Goal: Task Accomplishment & Management: Complete application form

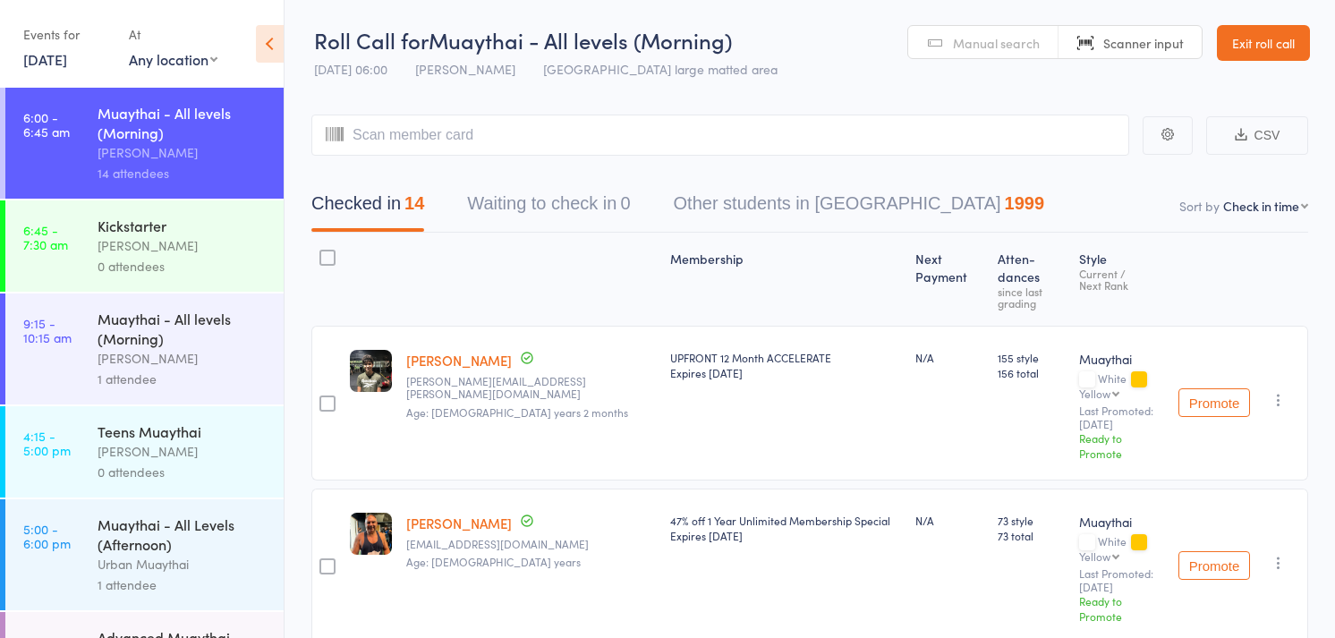
select select "4"
click at [982, 50] on span "Manual search" at bounding box center [996, 43] width 87 height 18
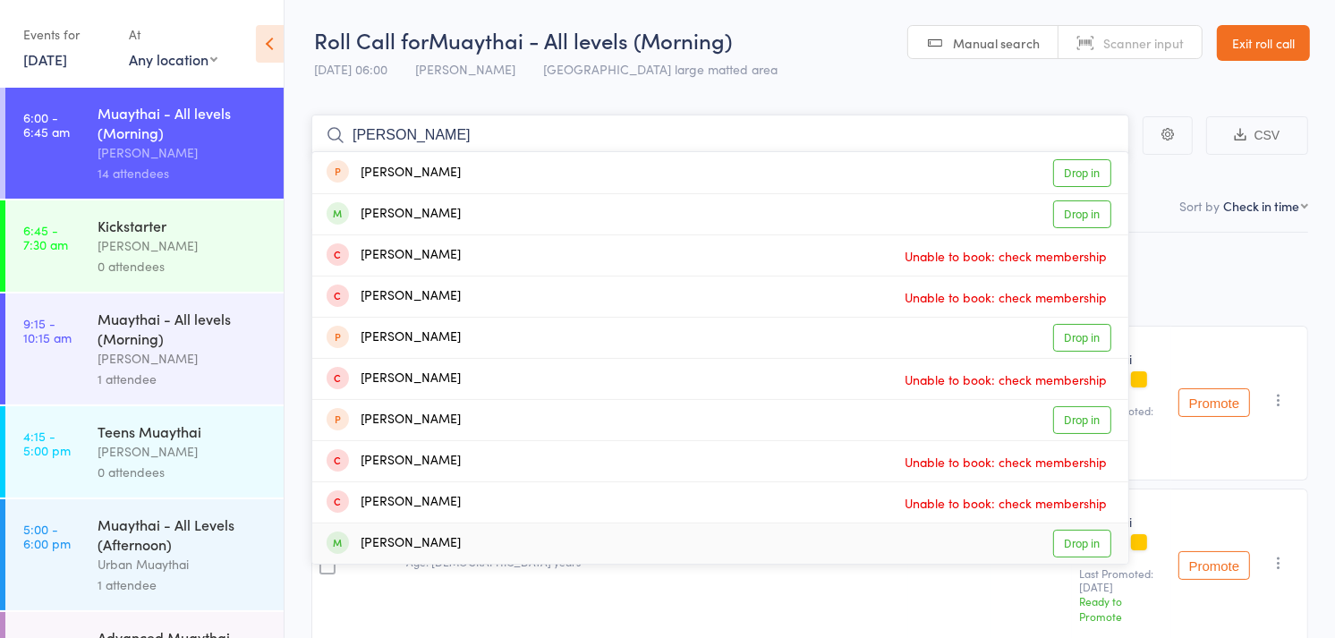
type input "[PERSON_NAME]"
click at [583, 546] on div "[PERSON_NAME] Drop in" at bounding box center [720, 543] width 816 height 40
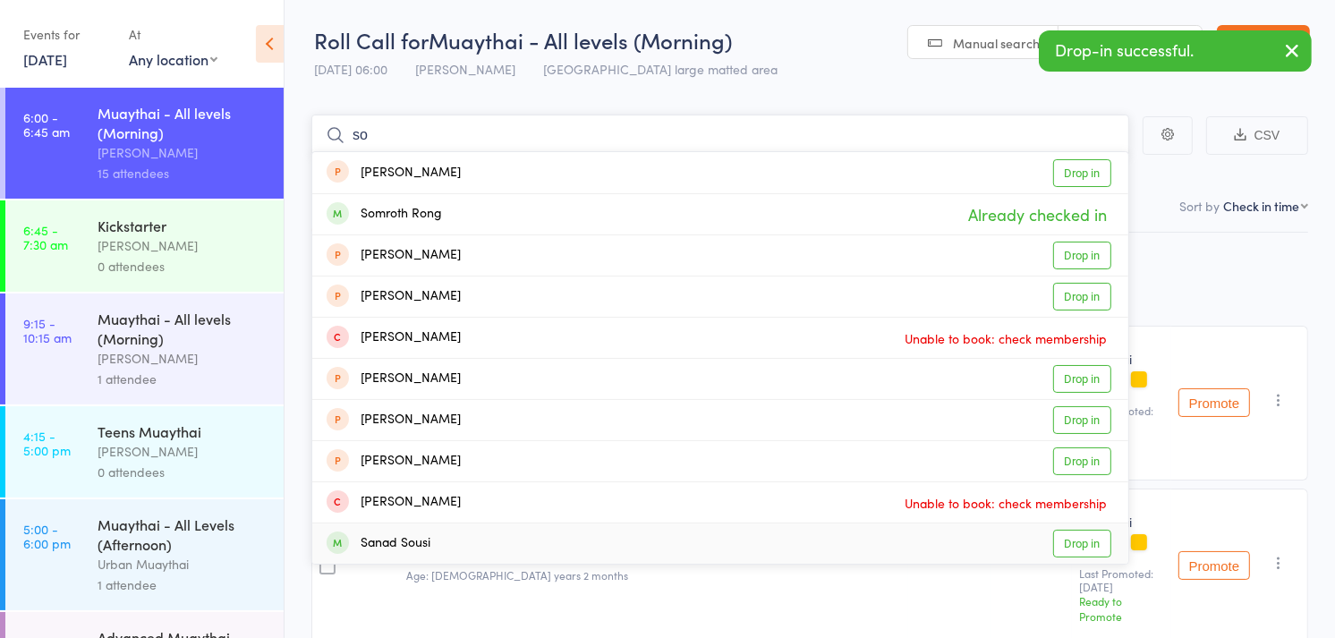
type input "s"
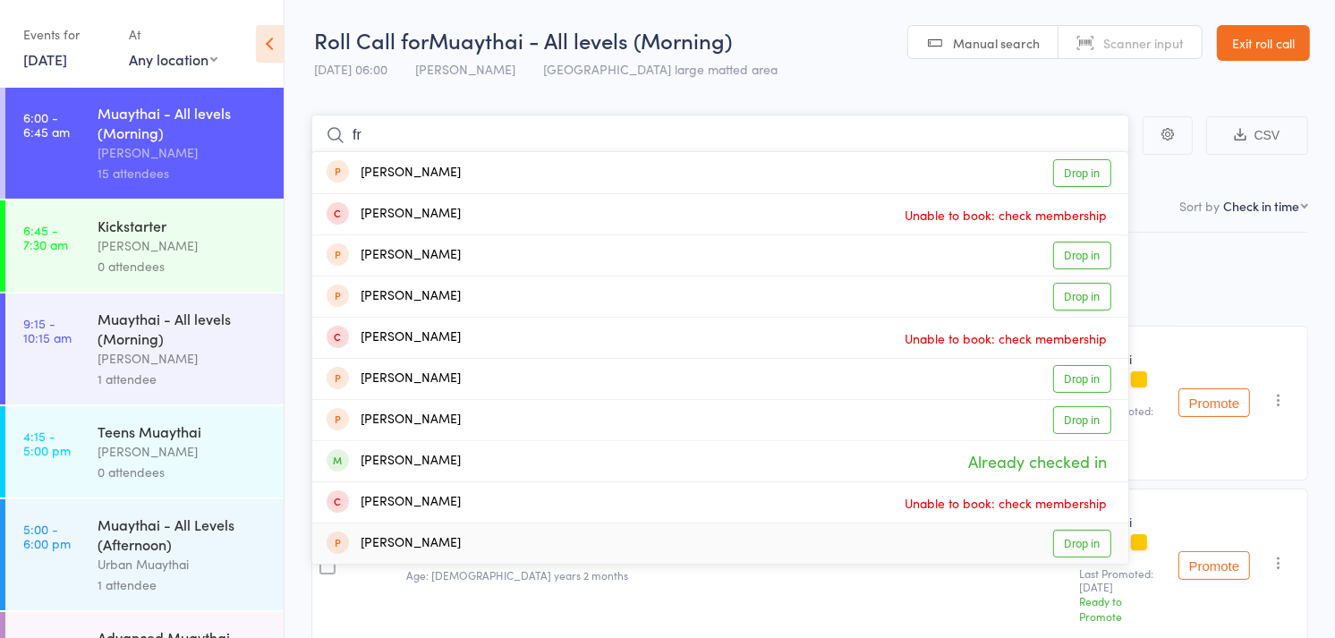
type input "f"
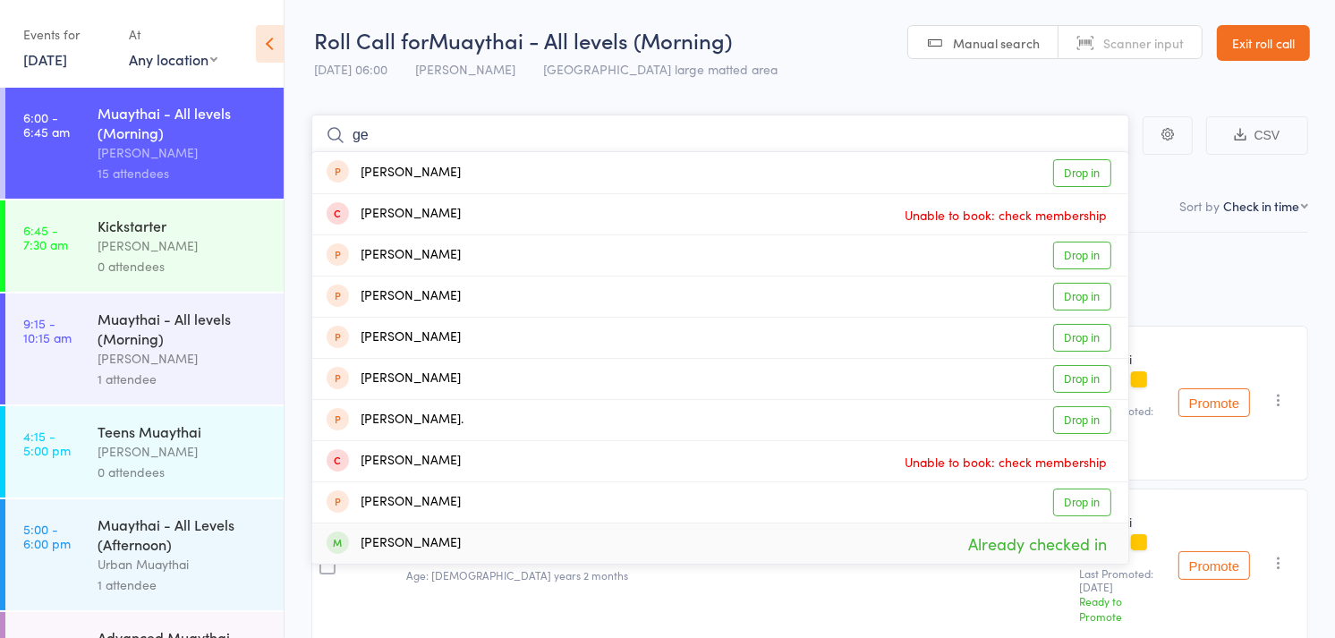
type input "g"
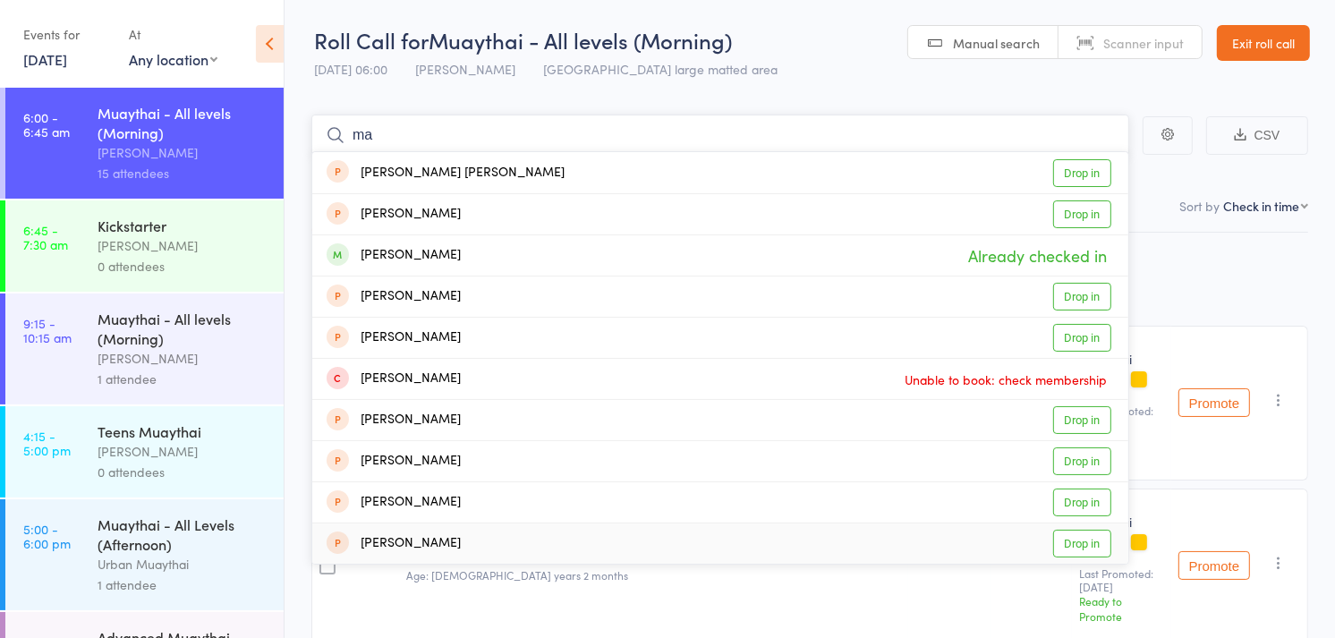
type input "m"
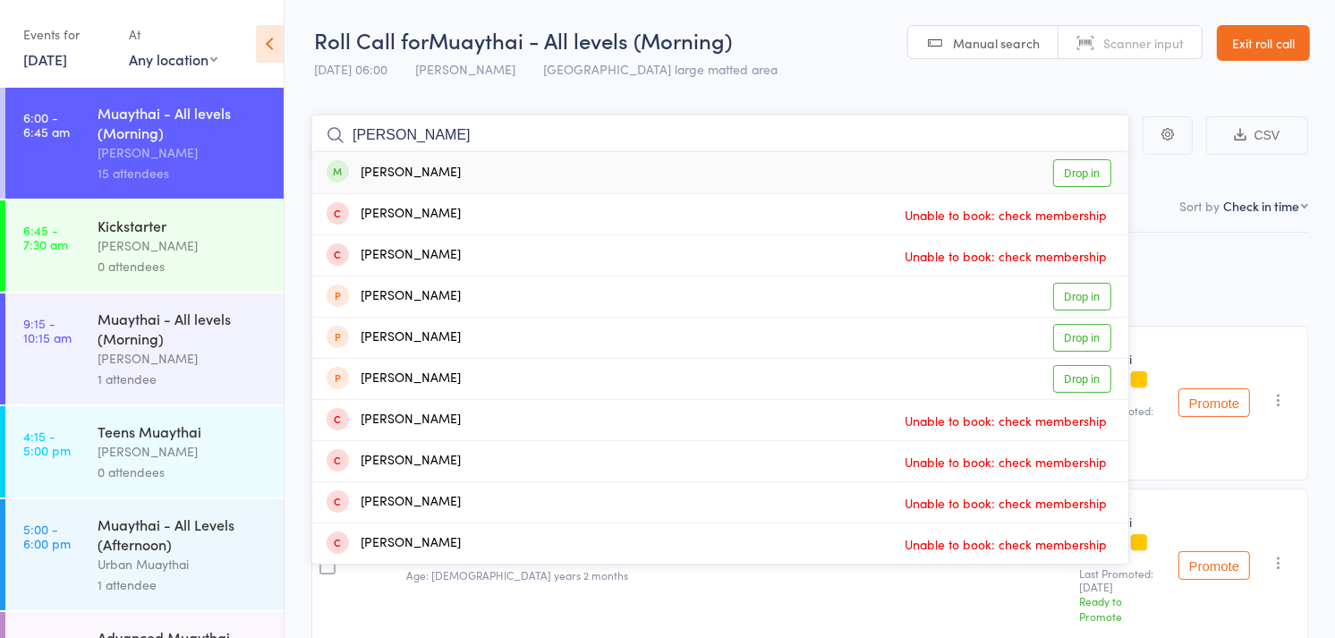
type input "[PERSON_NAME]"
click at [485, 166] on div "[PERSON_NAME] Drop in" at bounding box center [720, 172] width 816 height 41
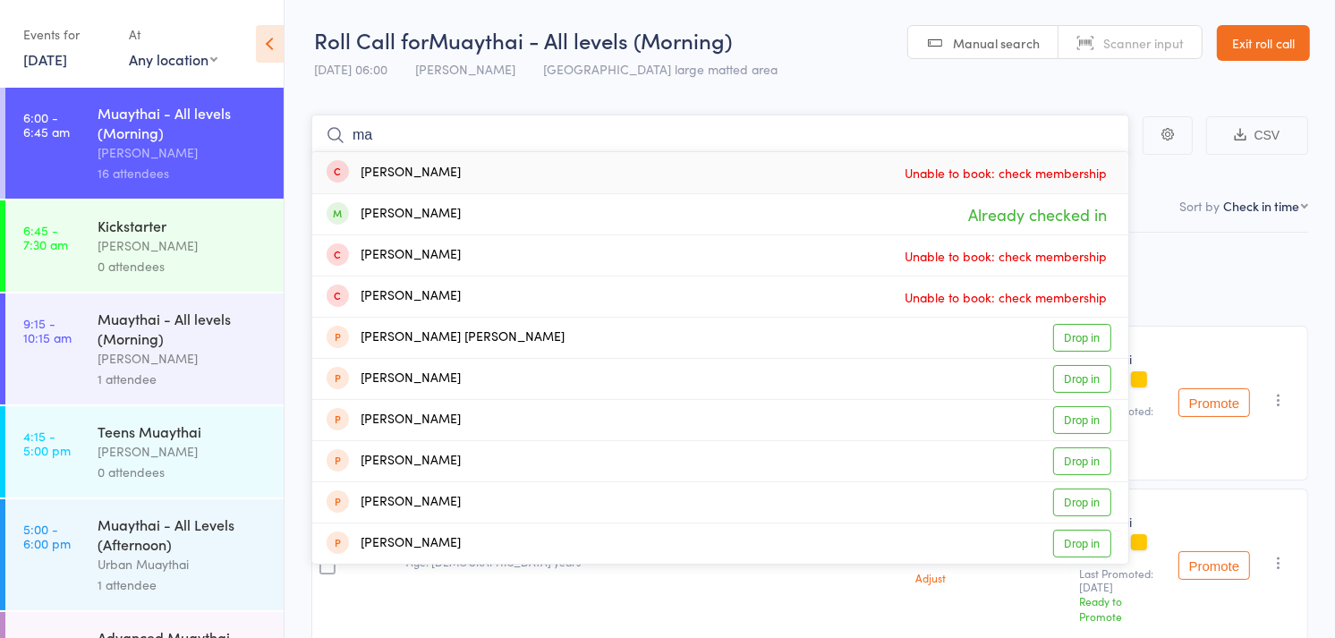
type input "m"
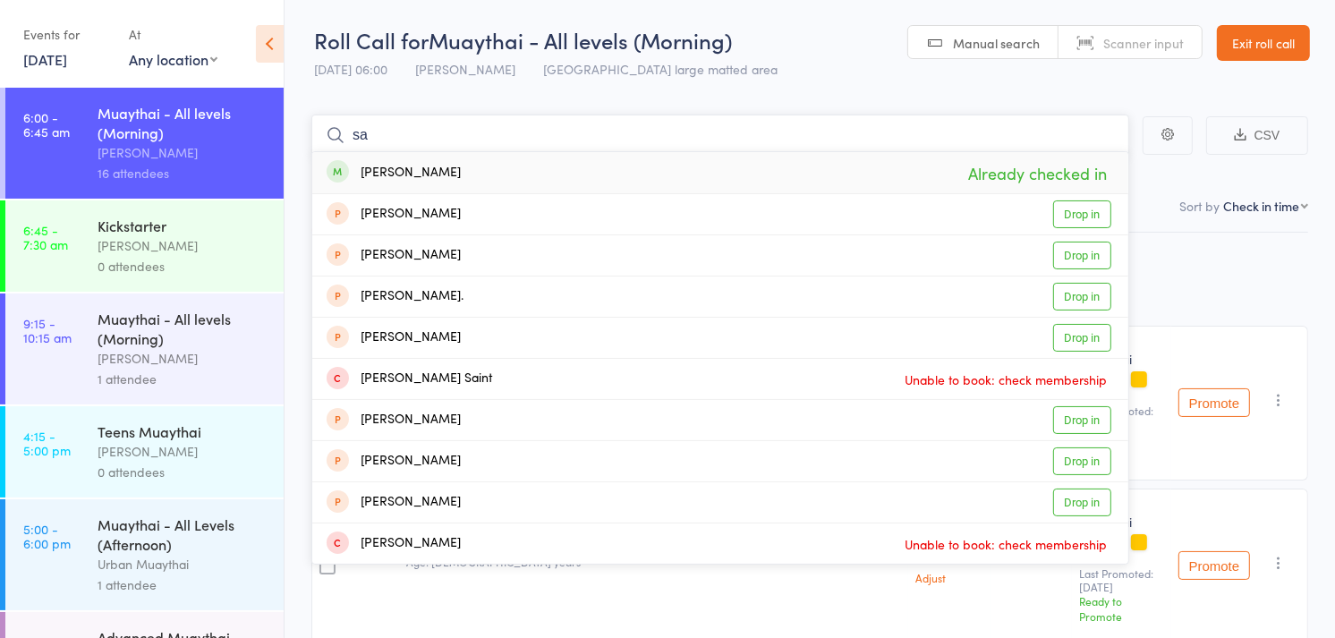
type input "s"
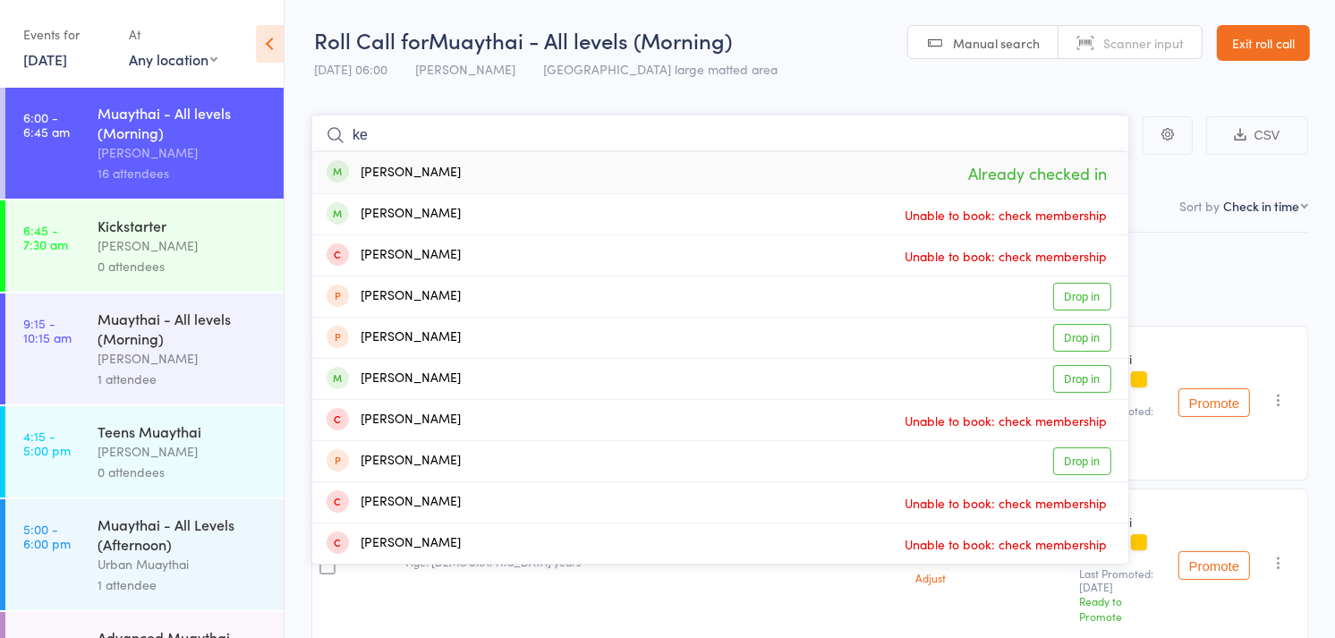
type input "k"
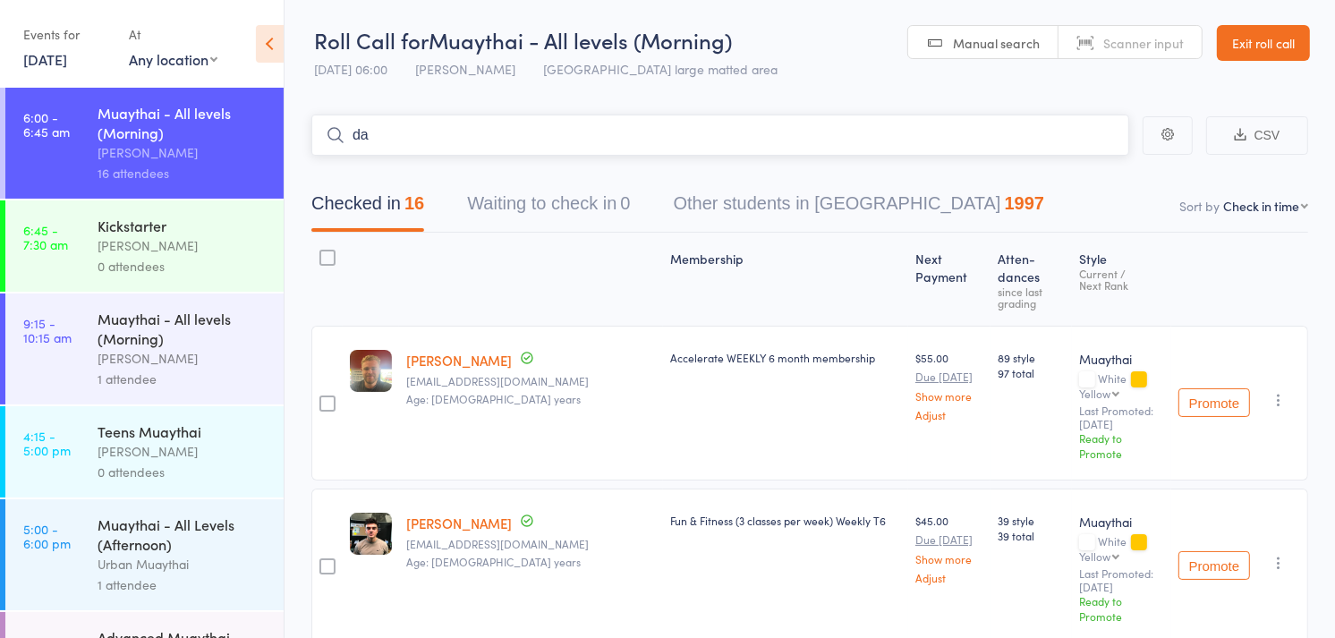
type input "d"
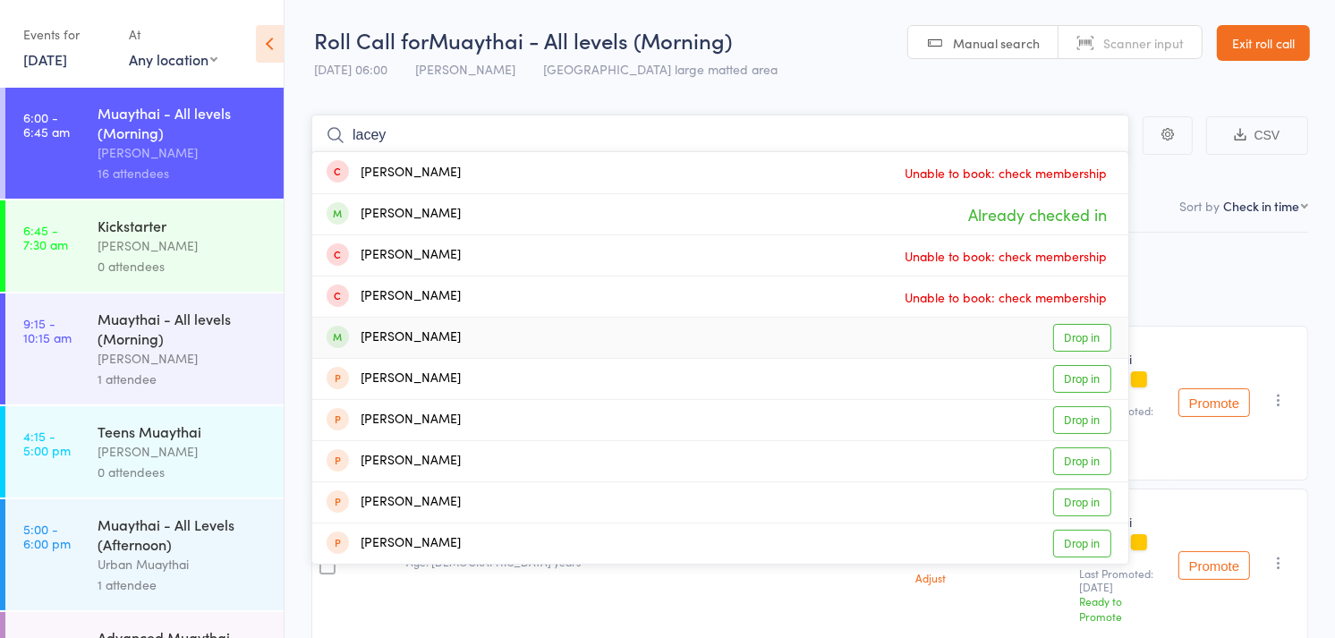
type input "lacey"
click at [445, 333] on div "[PERSON_NAME] Drop in" at bounding box center [720, 338] width 816 height 40
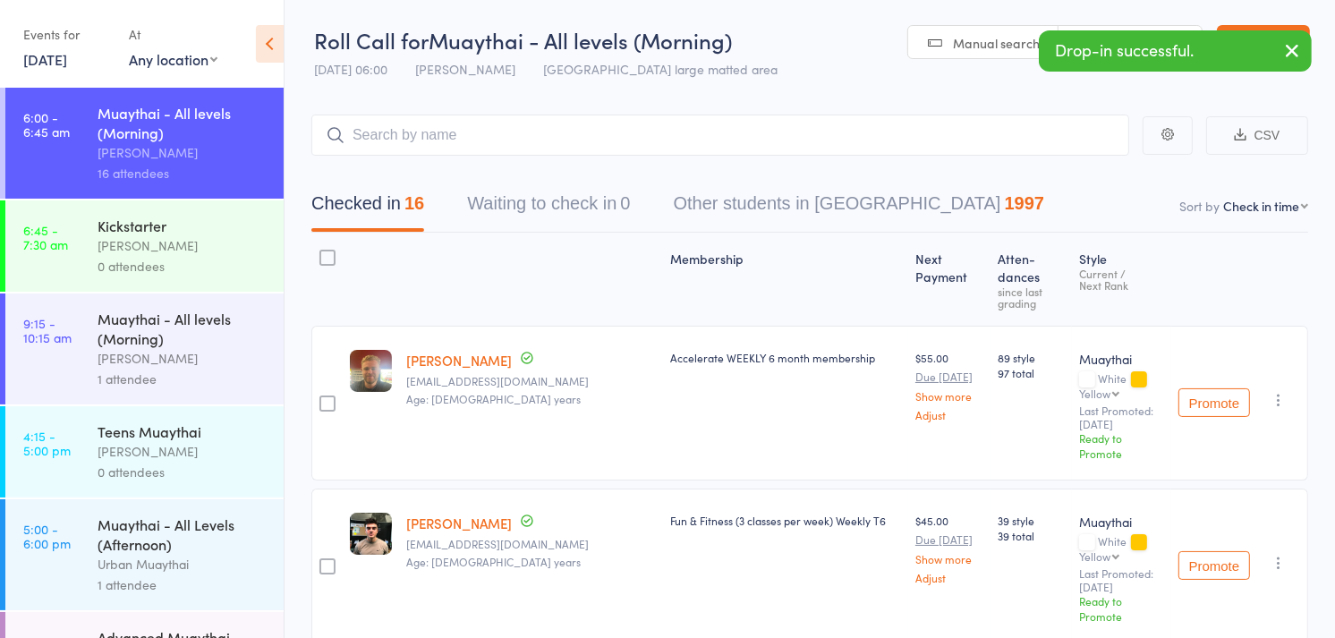
click at [199, 247] on div "[PERSON_NAME]" at bounding box center [183, 245] width 171 height 21
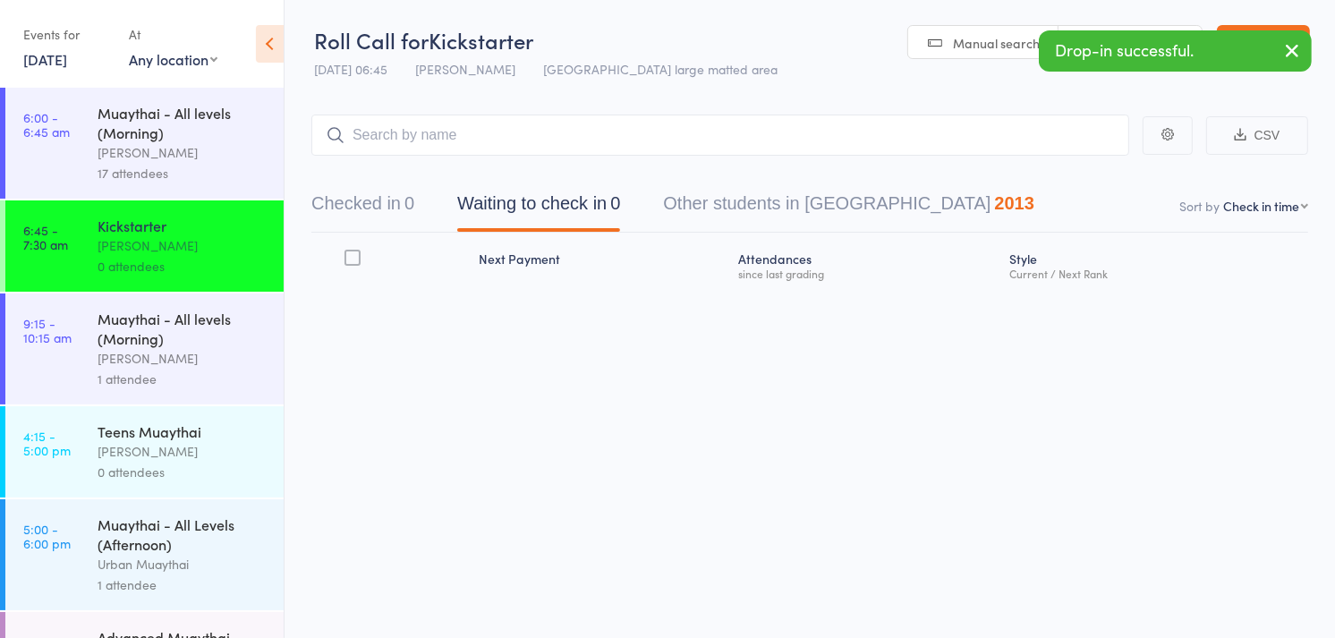
click at [199, 247] on div "[PERSON_NAME]" at bounding box center [183, 245] width 171 height 21
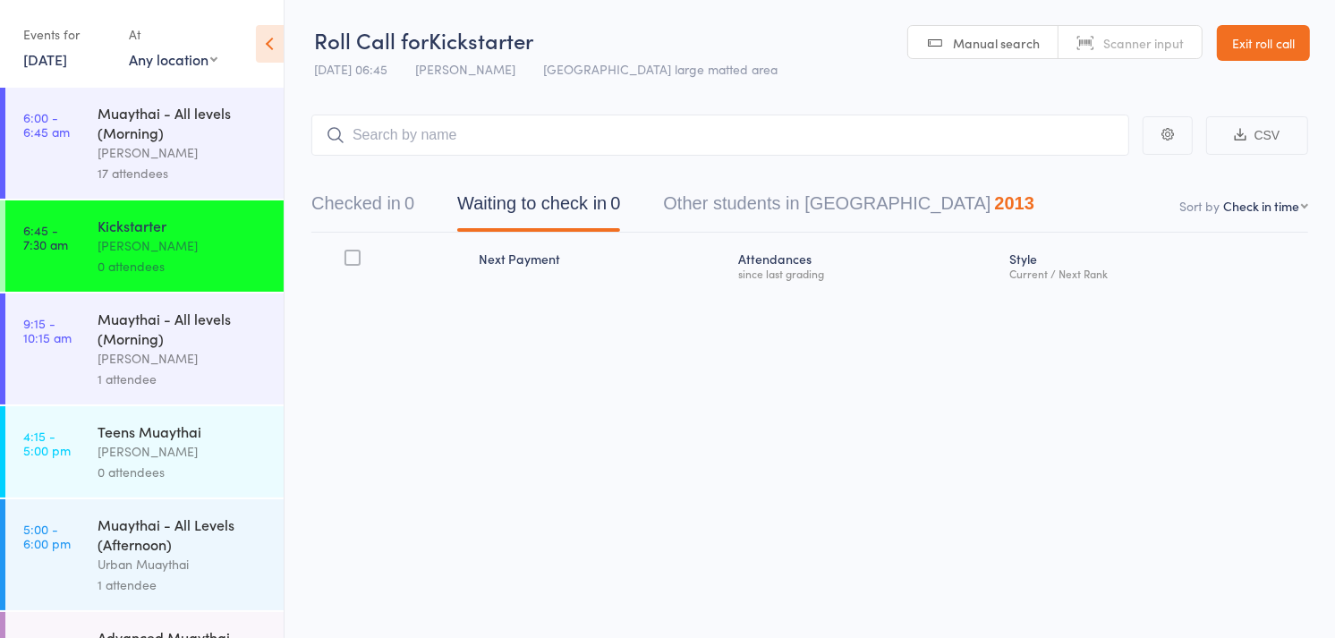
click at [202, 126] on div "Muaythai - All levels (Morning)" at bounding box center [183, 122] width 171 height 39
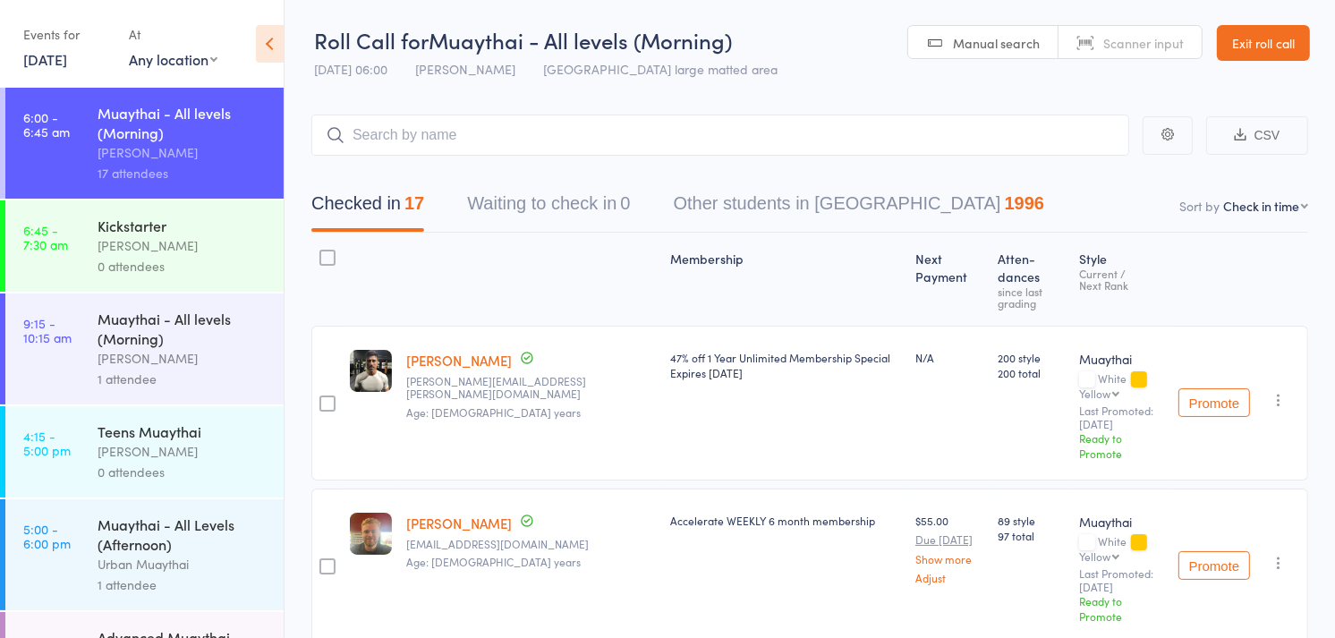
click at [445, 351] on link "[PERSON_NAME]" at bounding box center [459, 360] width 106 height 19
click at [189, 236] on div "[PERSON_NAME]" at bounding box center [183, 245] width 171 height 21
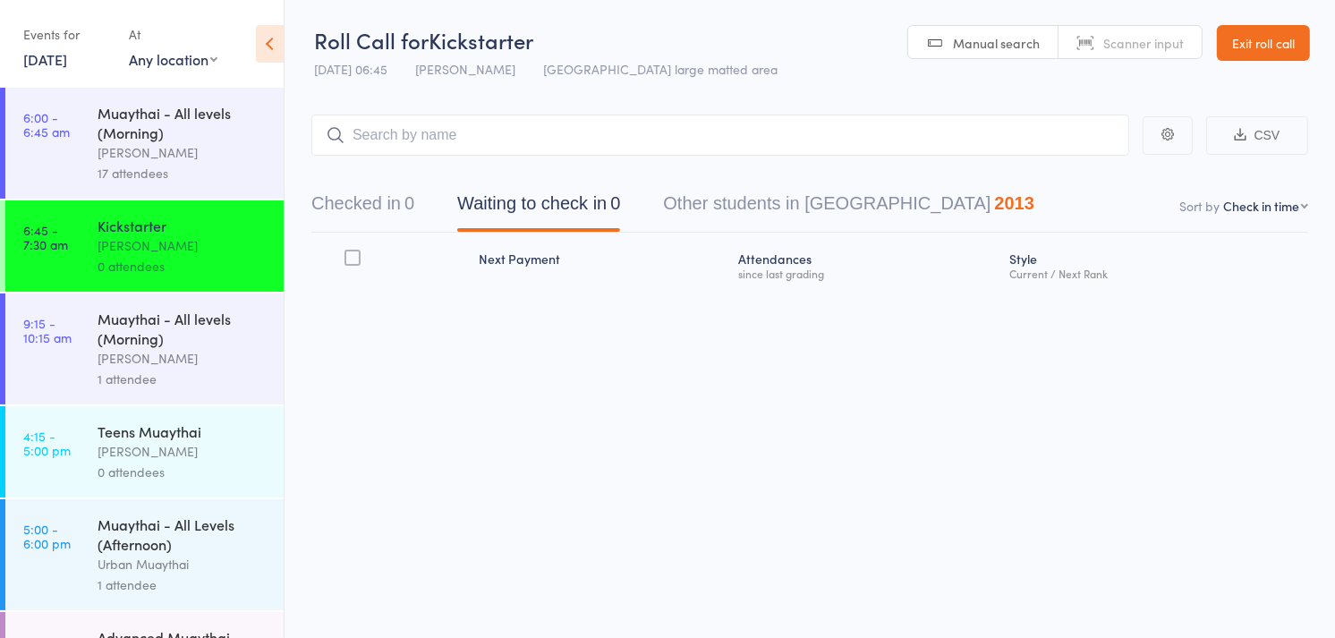
click at [1100, 40] on link "Scanner input" at bounding box center [1129, 43] width 143 height 34
click at [398, 219] on button "Checked in 0" at bounding box center [362, 207] width 103 height 47
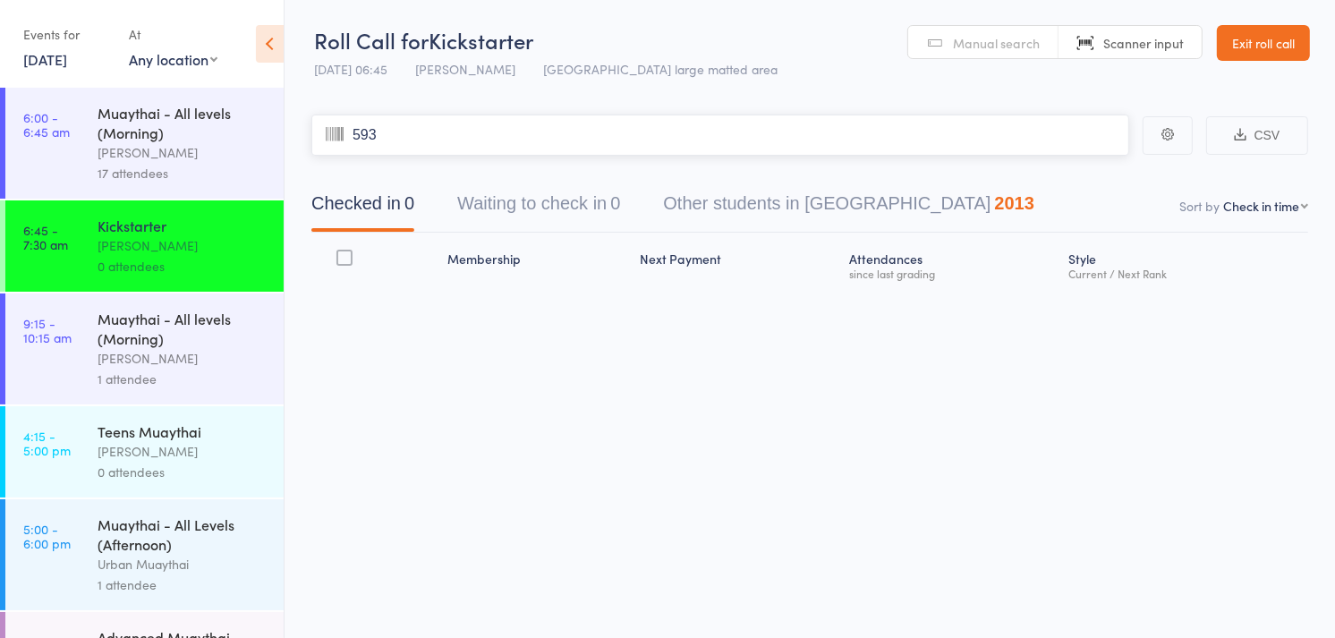
type input "5932"
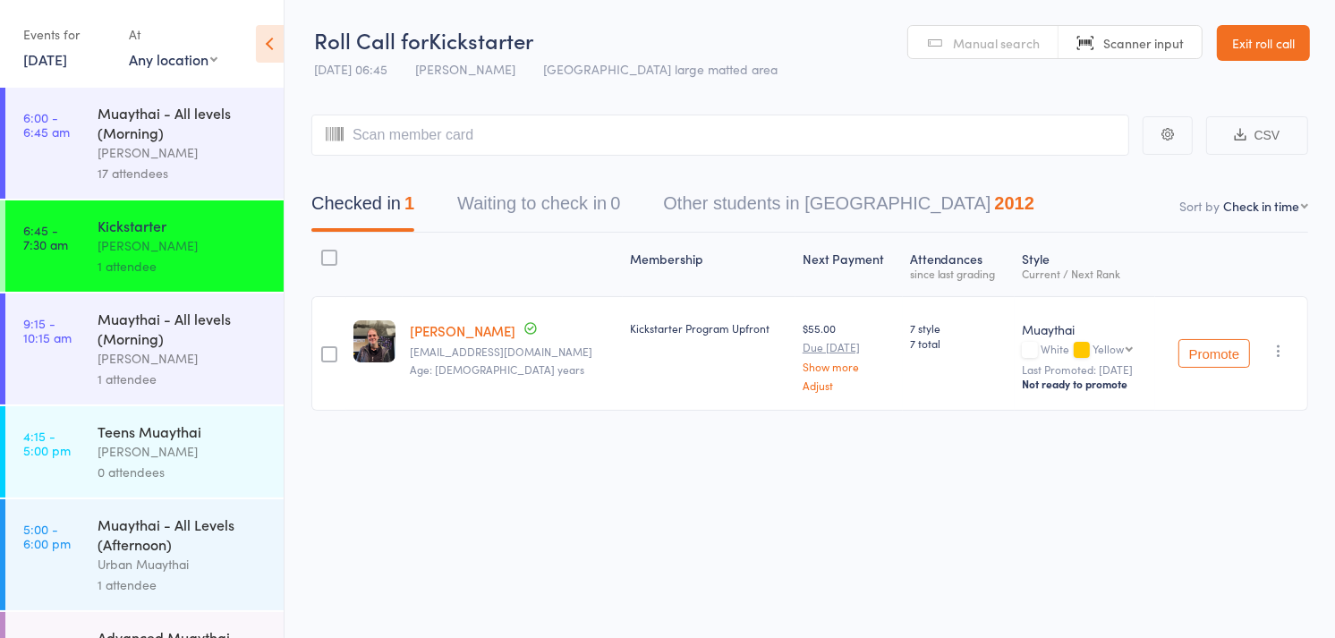
click at [948, 27] on link "Manual search" at bounding box center [983, 43] width 150 height 34
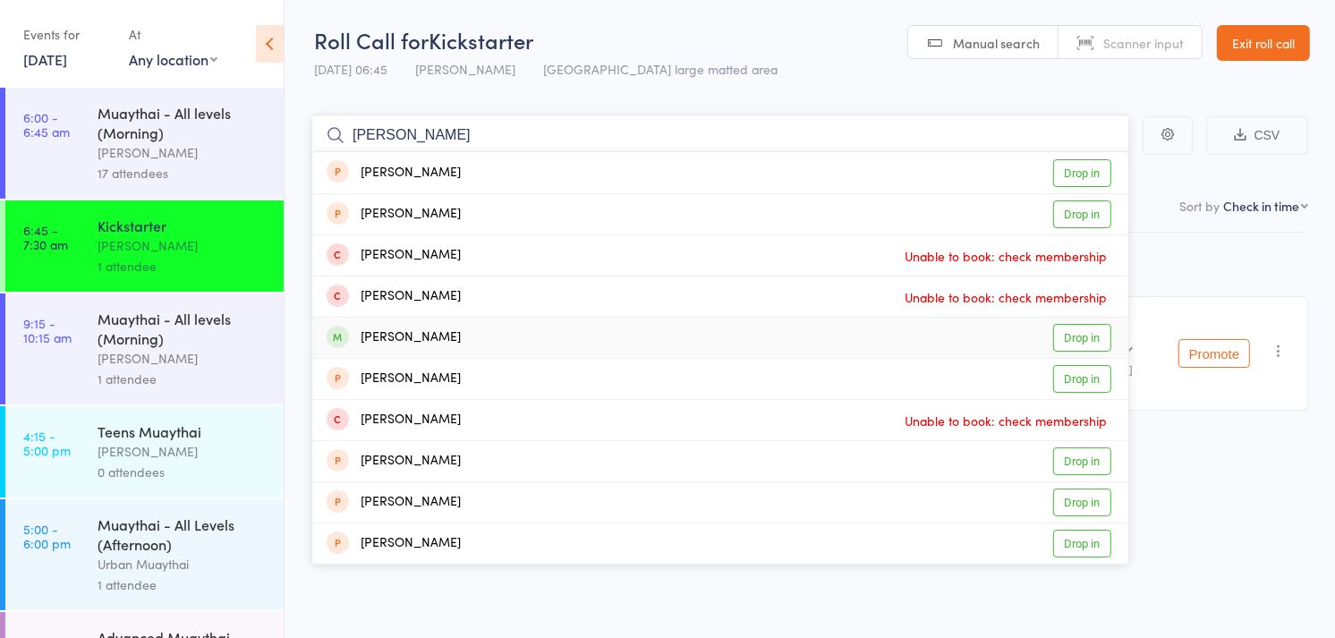
type input "[PERSON_NAME]"
click at [615, 340] on div "[PERSON_NAME] Drop in" at bounding box center [720, 338] width 816 height 40
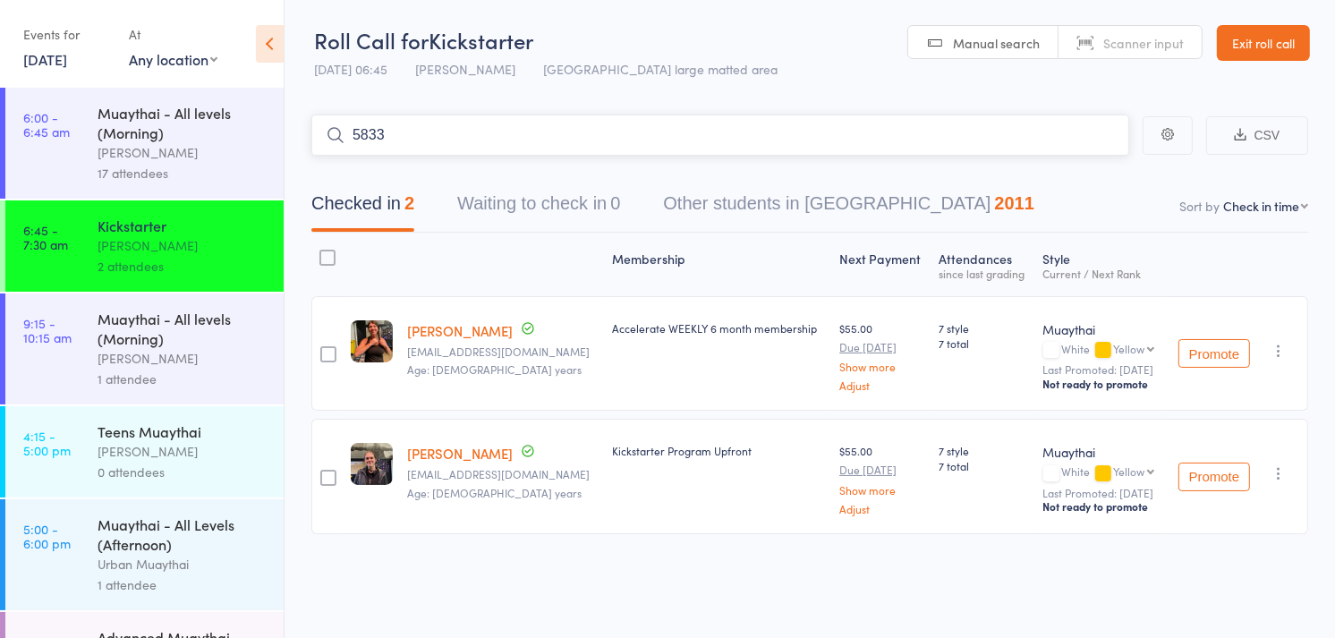
type input "5833"
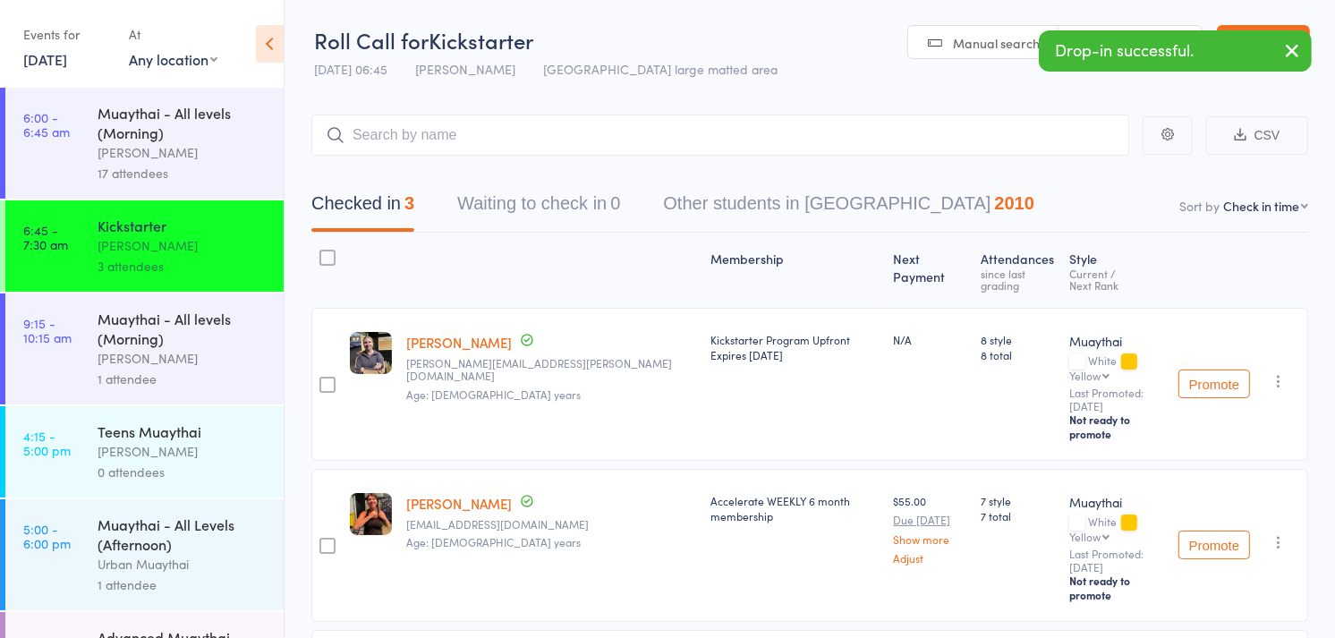
click at [1188, 30] on div "Drop-in successful." at bounding box center [1175, 50] width 273 height 41
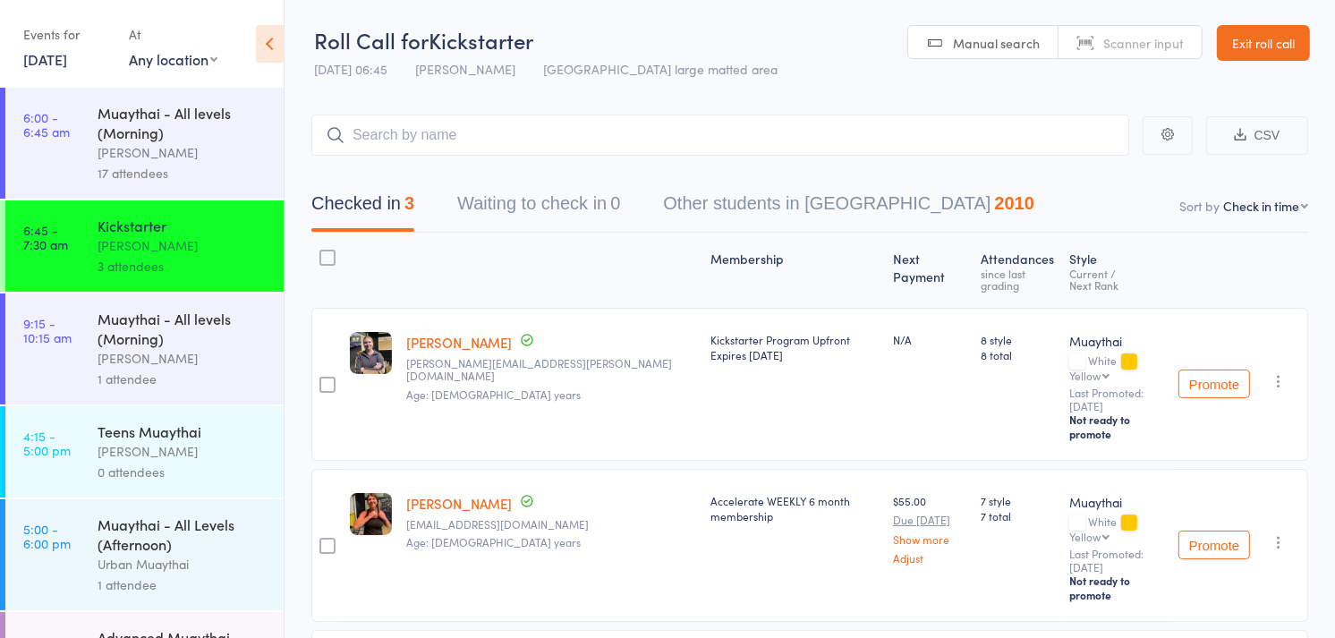
click at [1188, 30] on link "Scanner input" at bounding box center [1129, 43] width 143 height 34
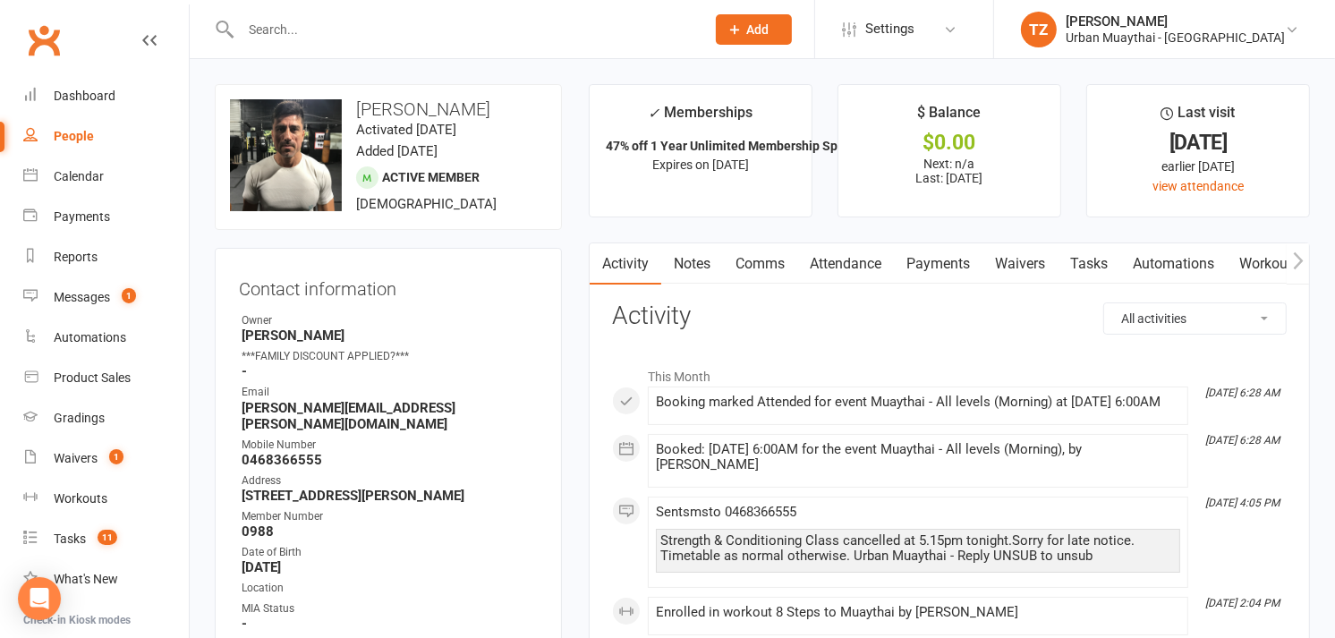
click at [383, 38] on input "text" at bounding box center [463, 29] width 457 height 25
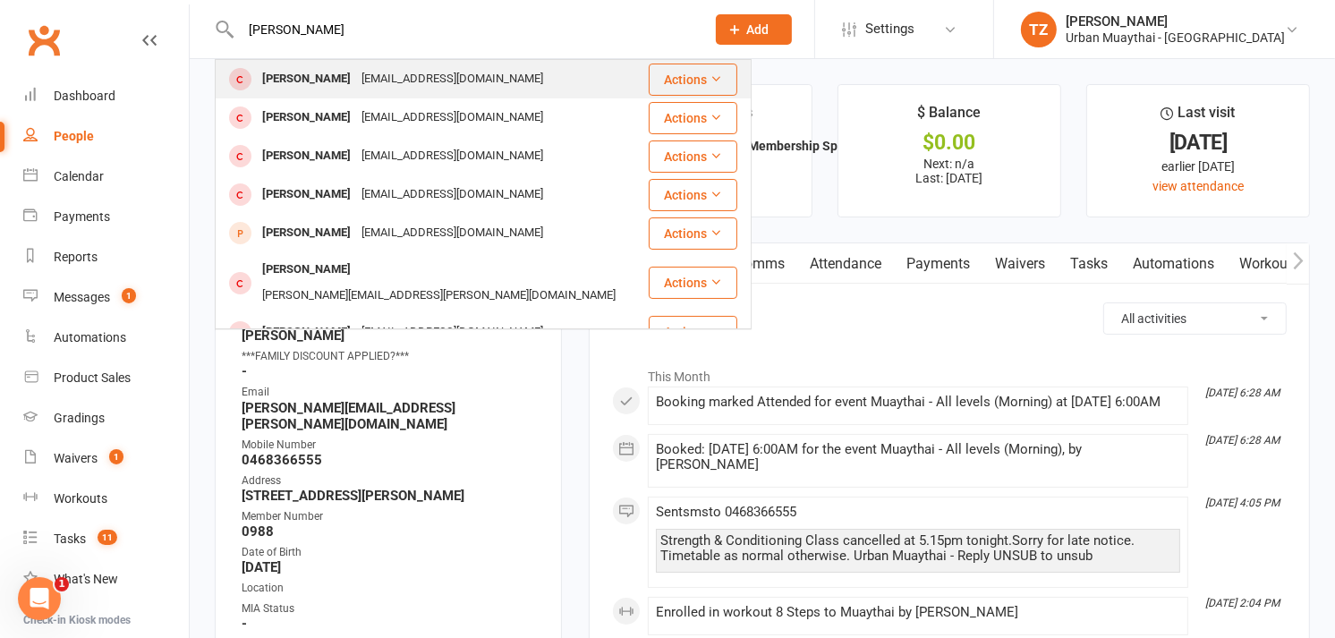
type input "[PERSON_NAME]"
click at [356, 82] on div "[EMAIL_ADDRESS][DOMAIN_NAME]" at bounding box center [452, 79] width 192 height 26
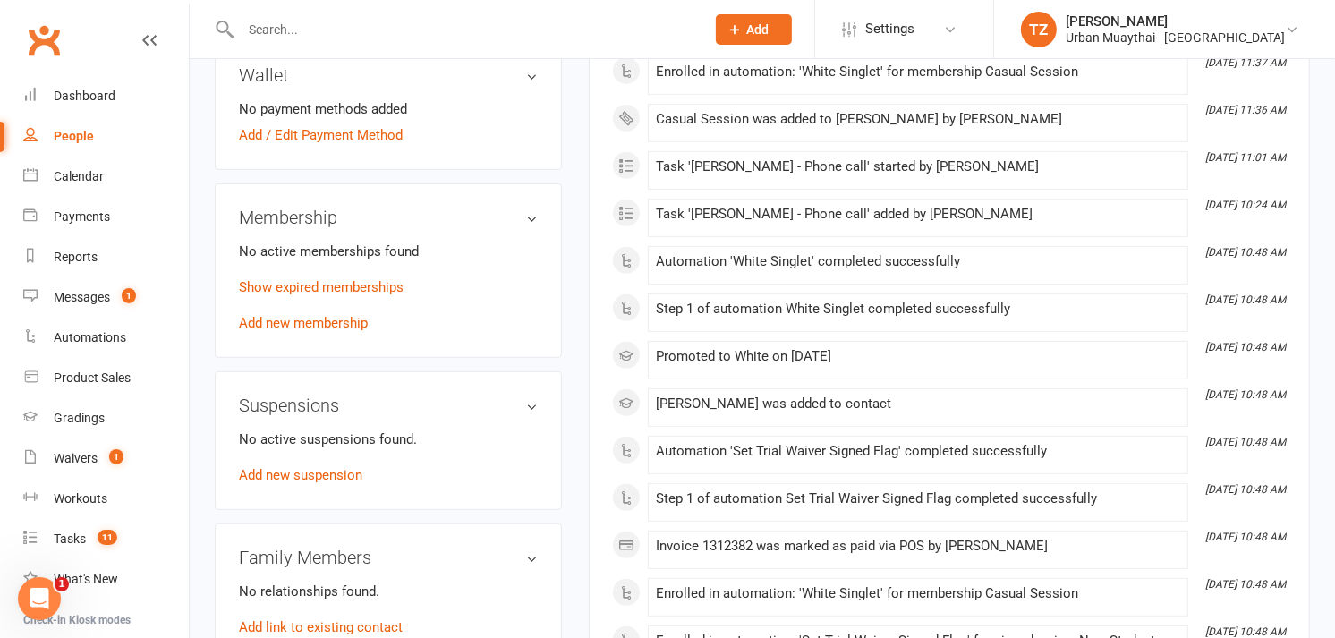
scroll to position [629, 0]
click at [293, 316] on link "Add new membership" at bounding box center [303, 324] width 129 height 16
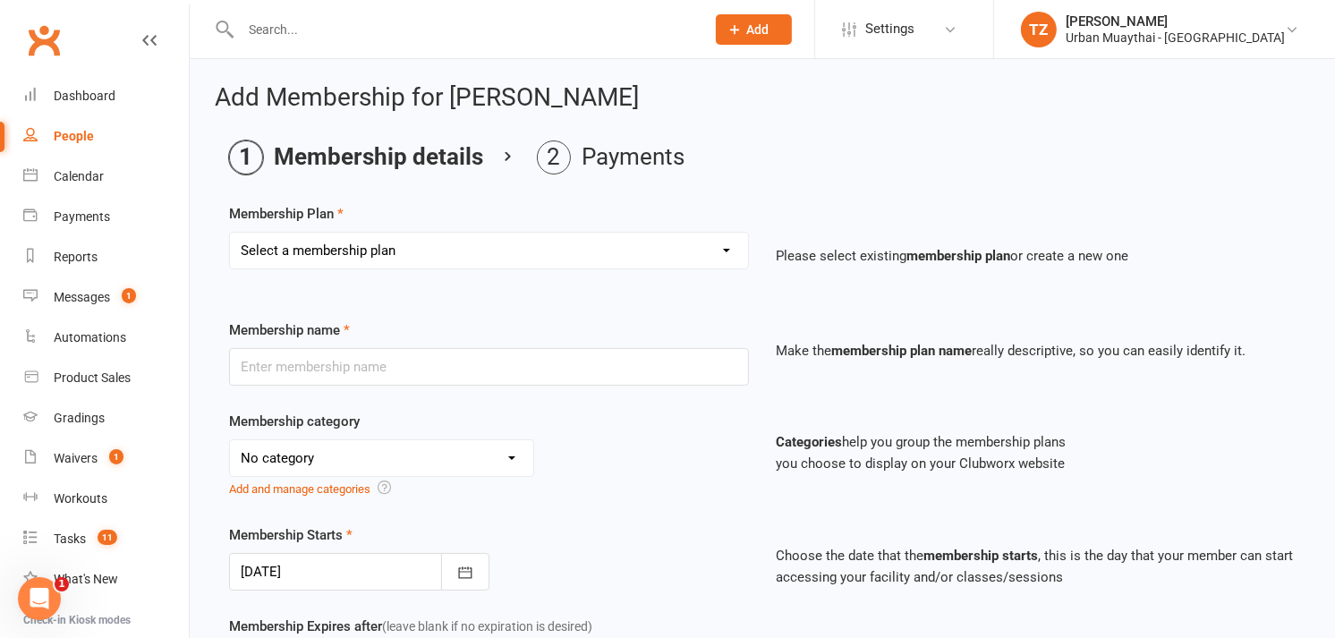
click at [452, 257] on select "Select a membership plan Create new Membership Plan Kickstarter Deposit Acceler…" at bounding box center [489, 251] width 518 height 36
select select "11"
click at [230, 233] on select "Select a membership plan Create new Membership Plan Kickstarter Deposit Acceler…" at bounding box center [489, 251] width 518 height 36
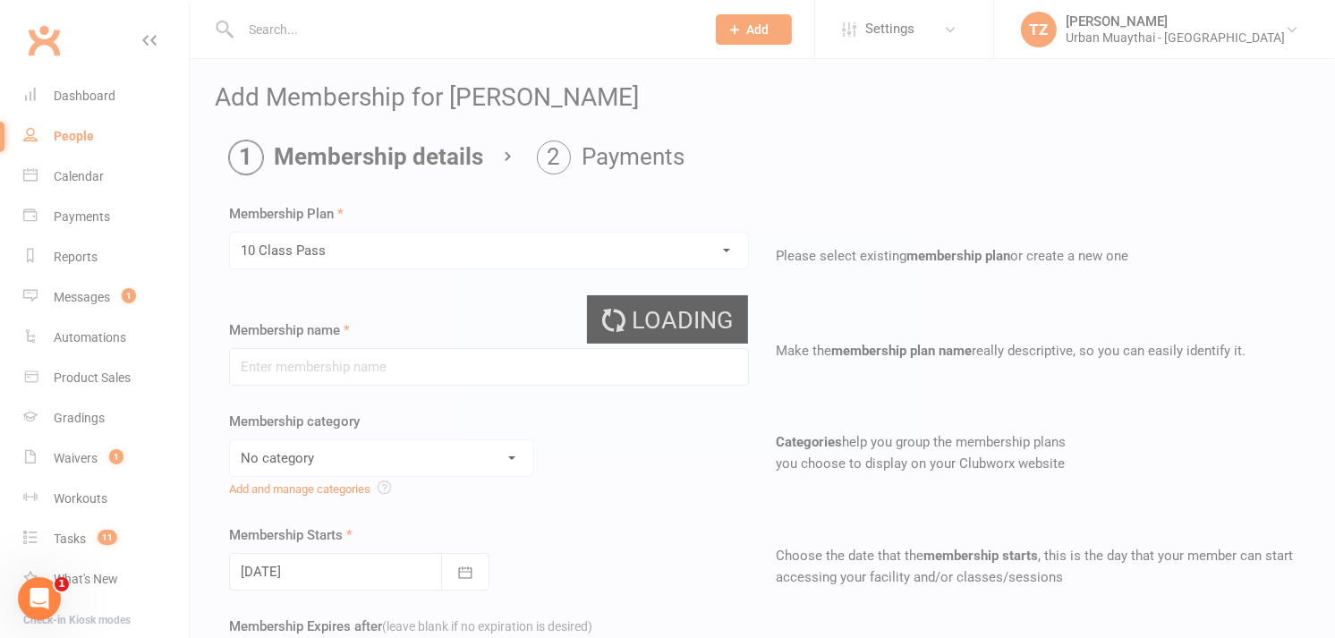
type input "10 Class Pass"
select select "2"
type input "6"
select select "2"
type input "10"
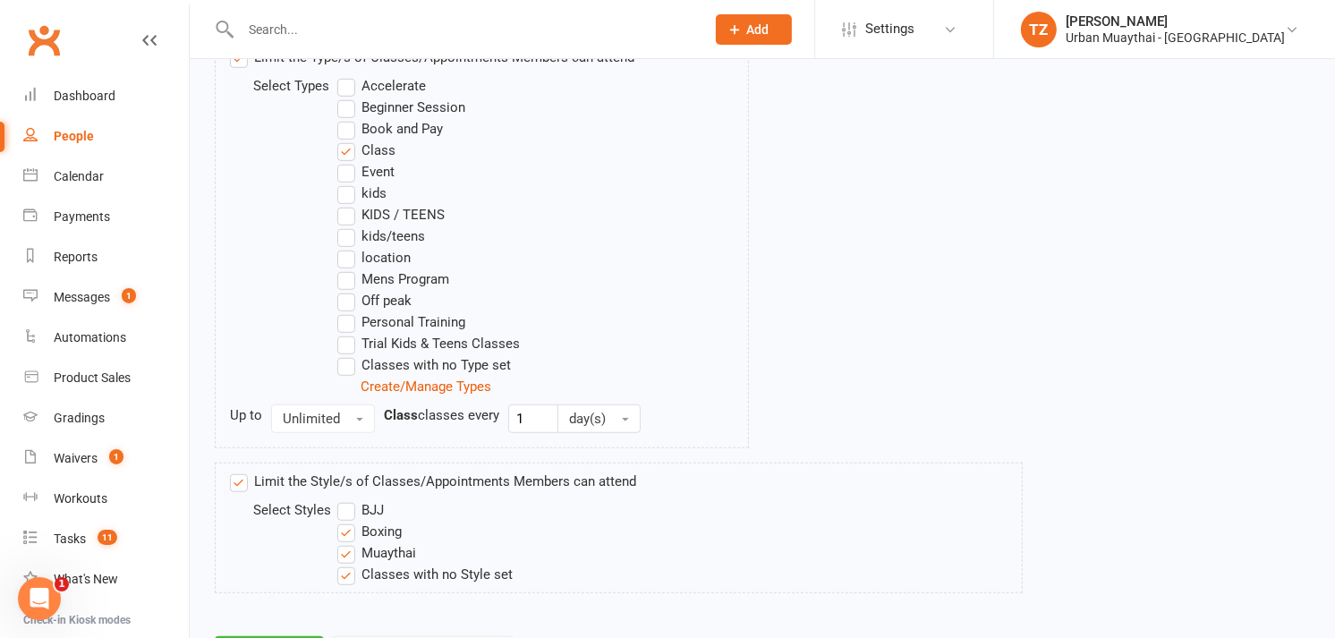
scroll to position [1032, 0]
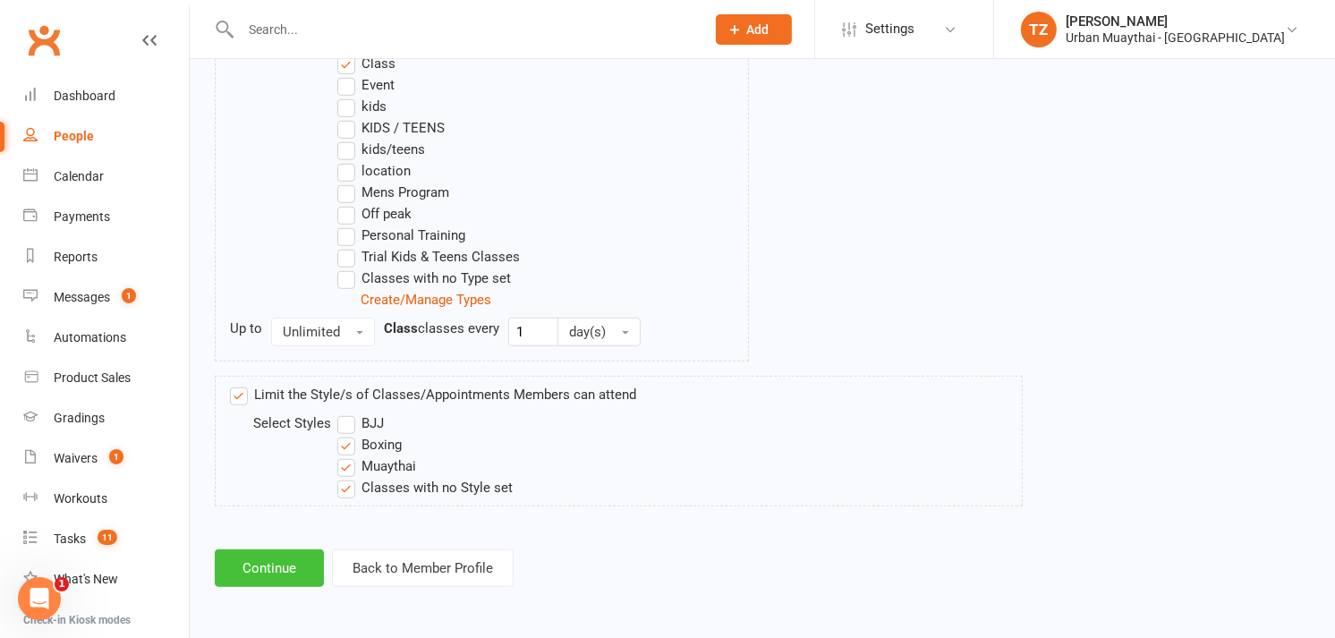
click at [276, 559] on button "Continue" at bounding box center [269, 568] width 109 height 38
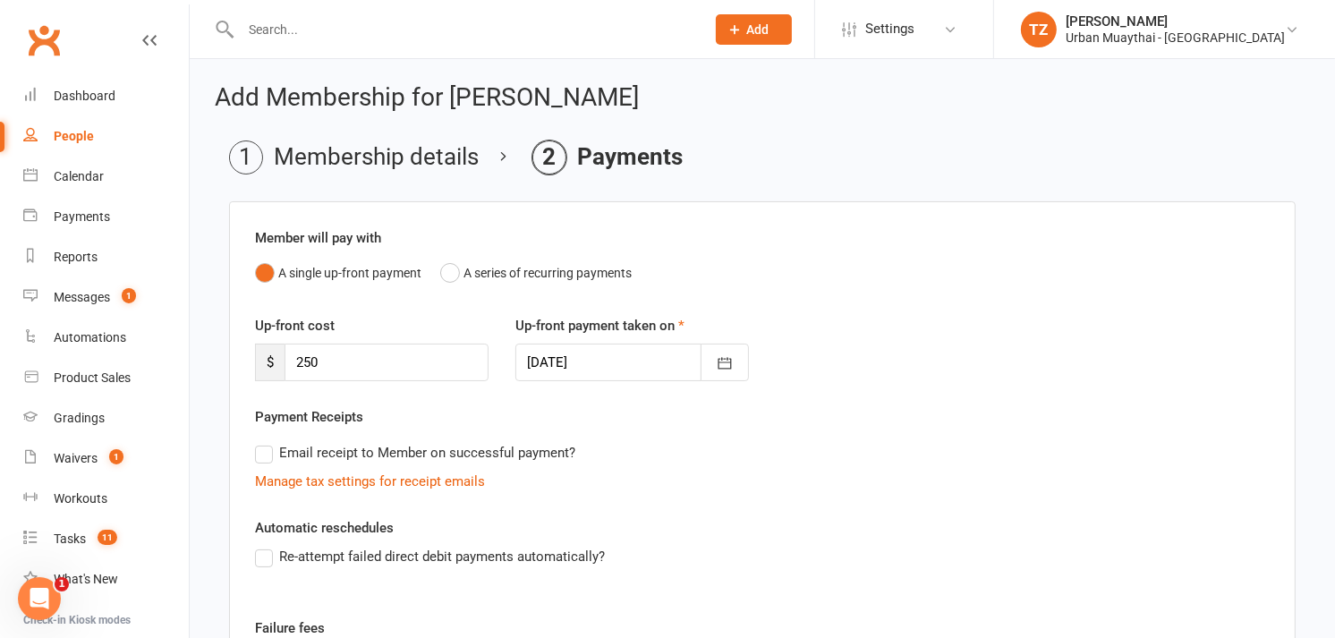
scroll to position [336, 0]
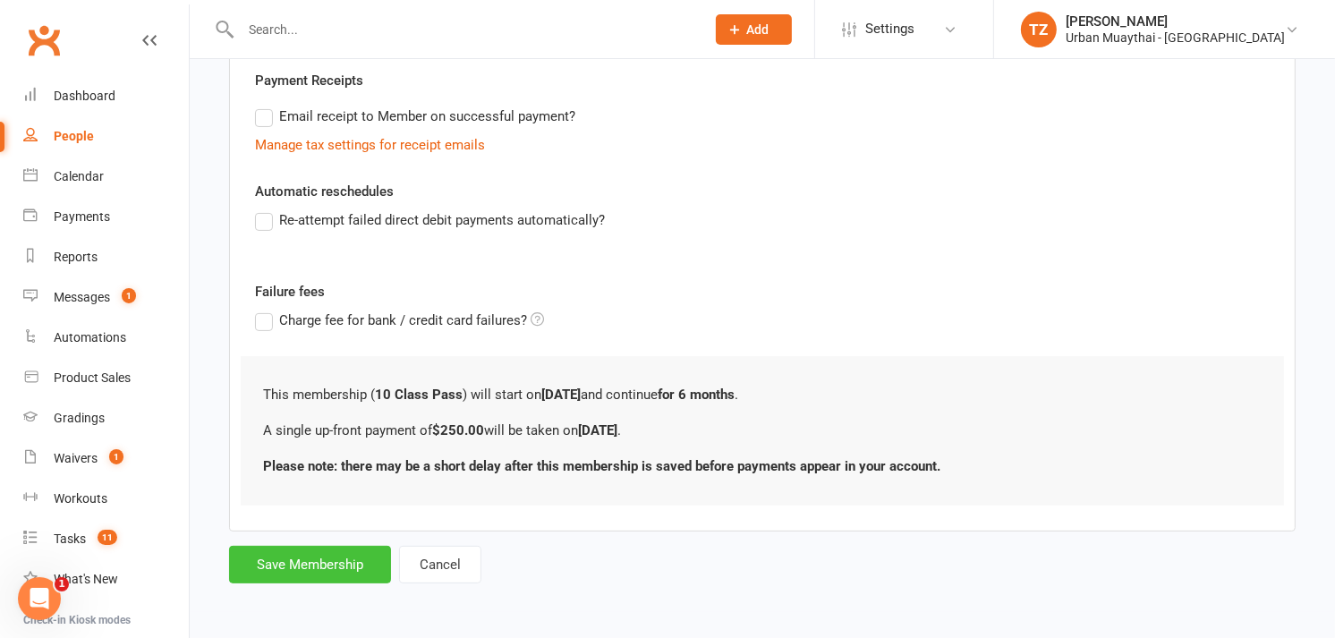
click at [298, 550] on button "Save Membership" at bounding box center [310, 565] width 162 height 38
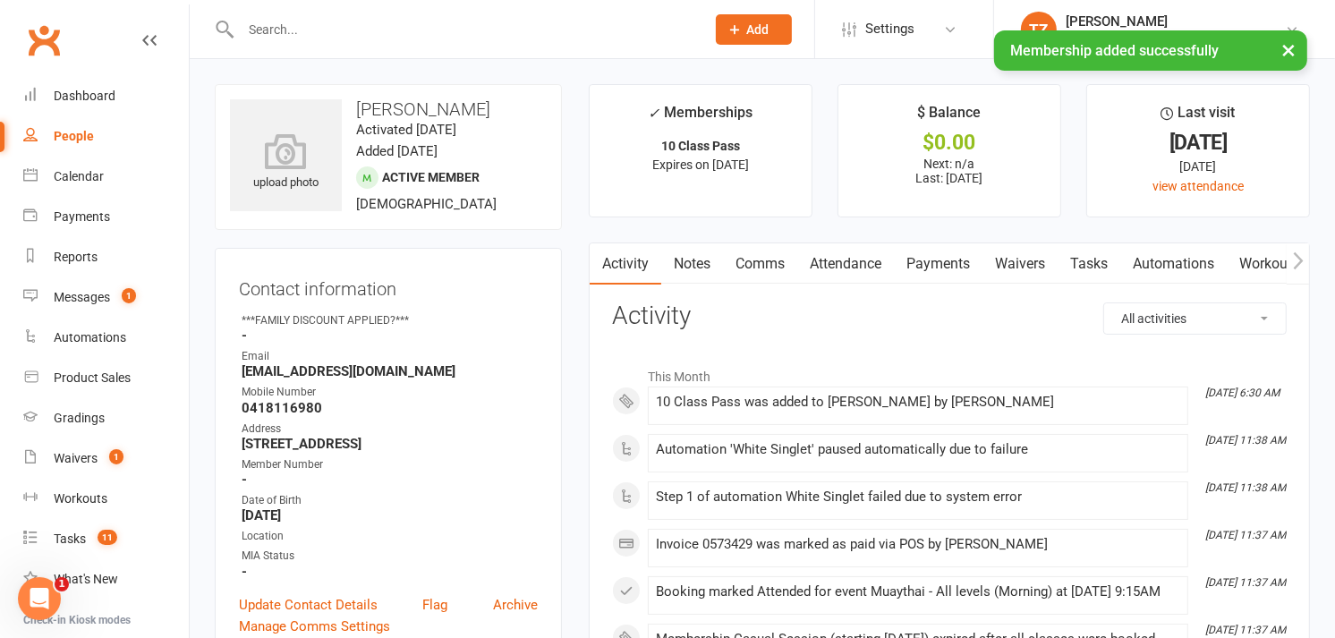
scroll to position [72, 0]
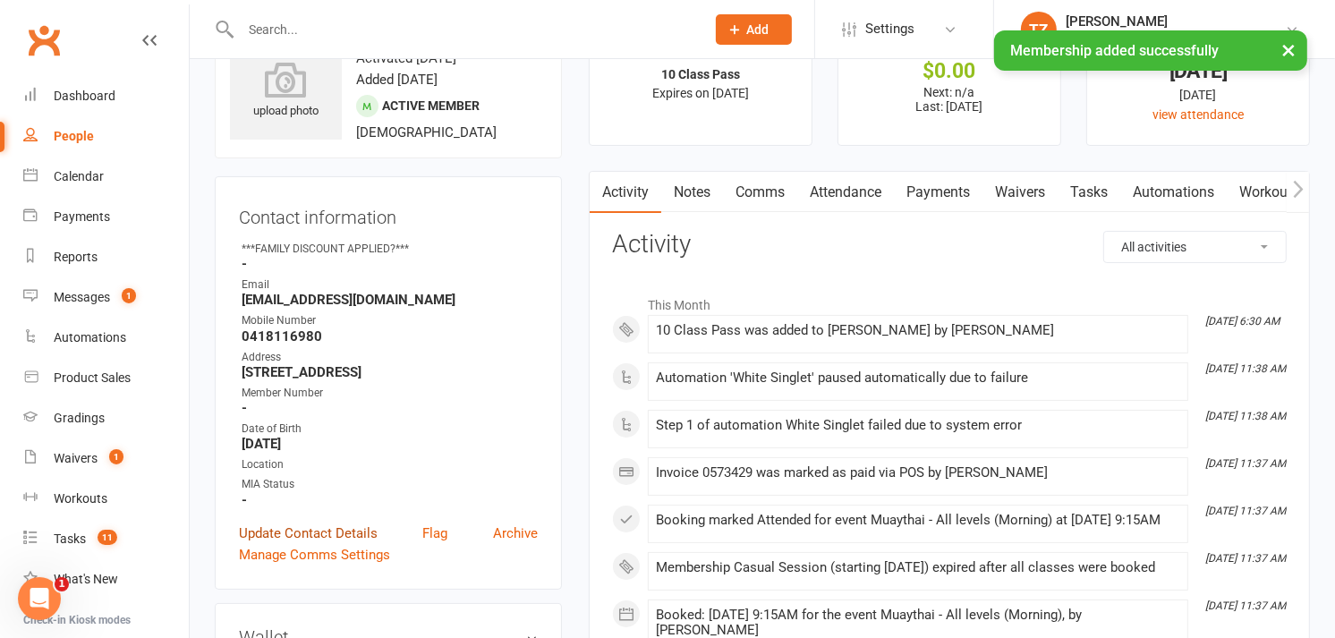
click at [318, 529] on link "Update Contact Details" at bounding box center [308, 532] width 139 height 21
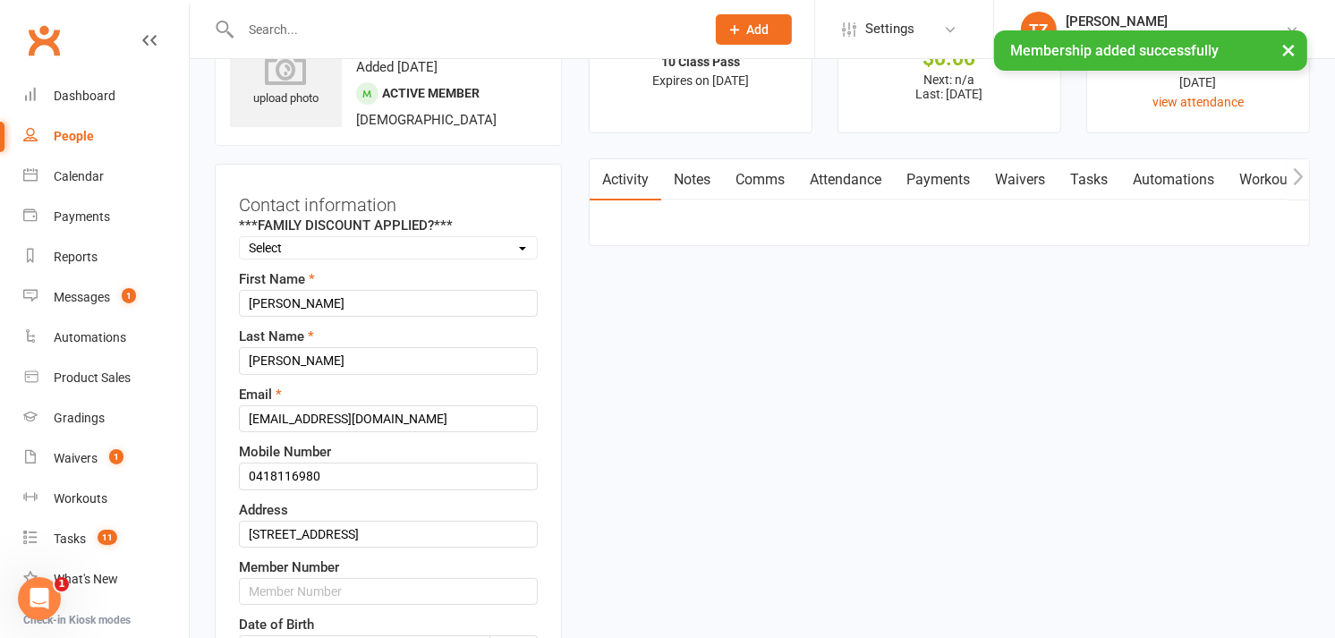
scroll to position [202, 0]
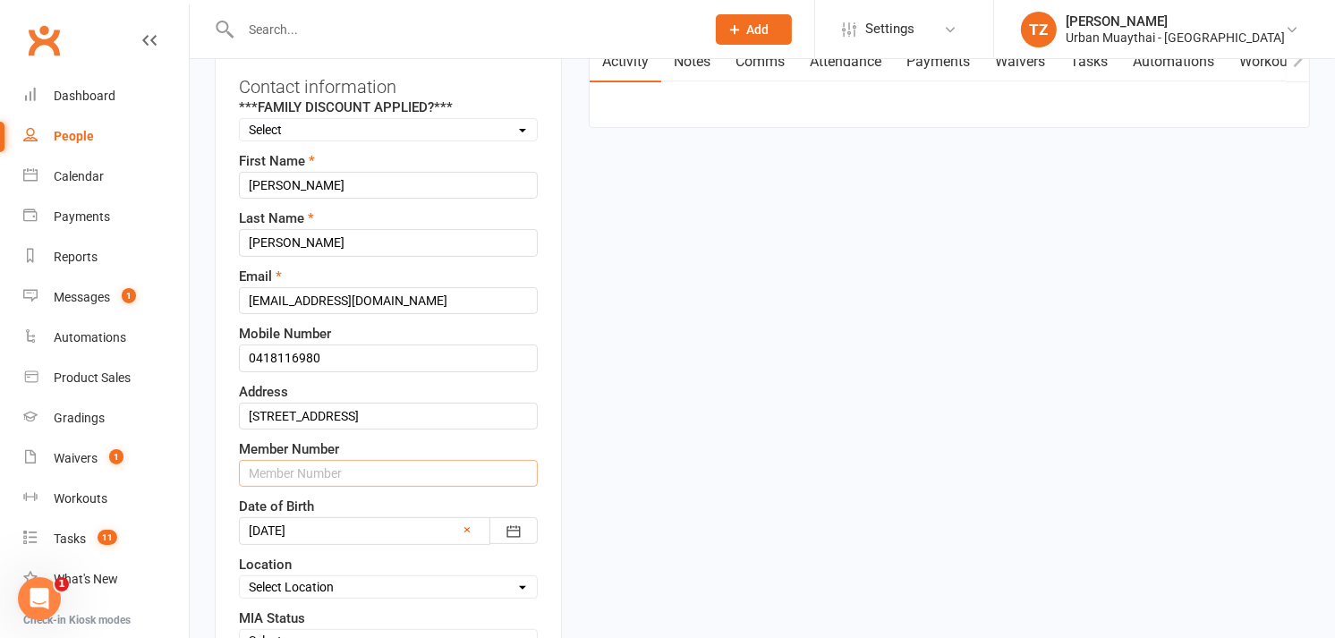
click at [358, 468] on input "text" at bounding box center [388, 473] width 299 height 27
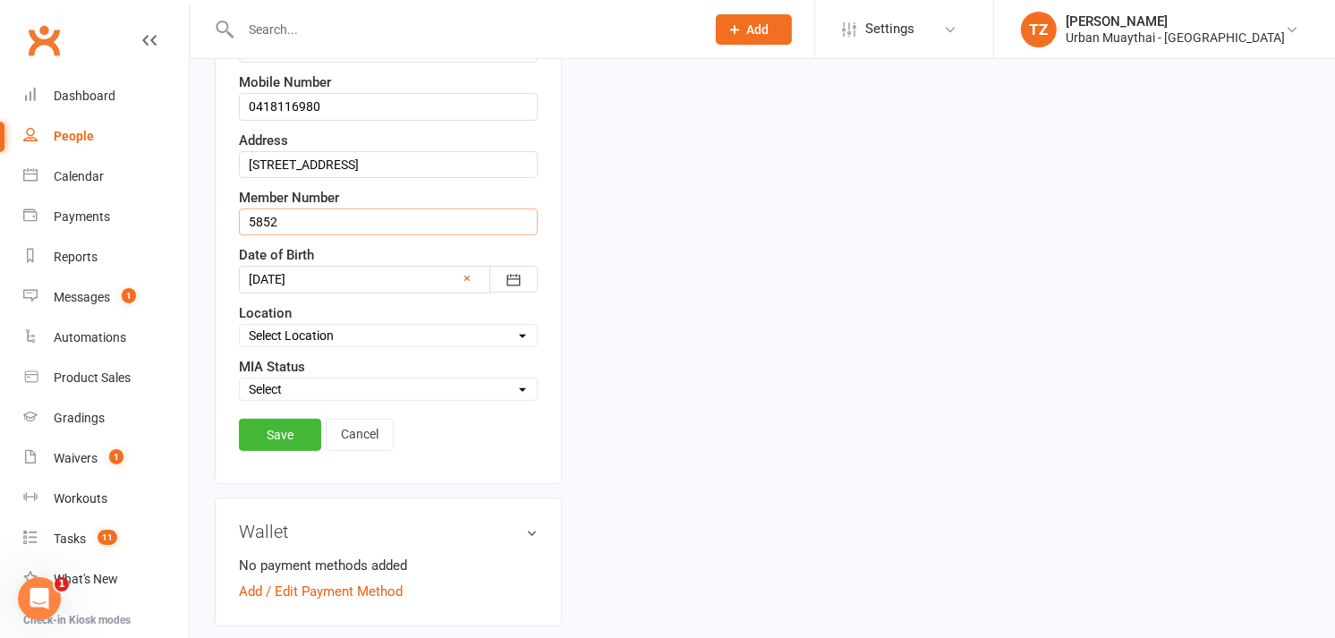
scroll to position [454, 0]
type input "5852"
click at [276, 437] on link "Save" at bounding box center [280, 434] width 82 height 32
